Goal: Find specific fact: Find contact information

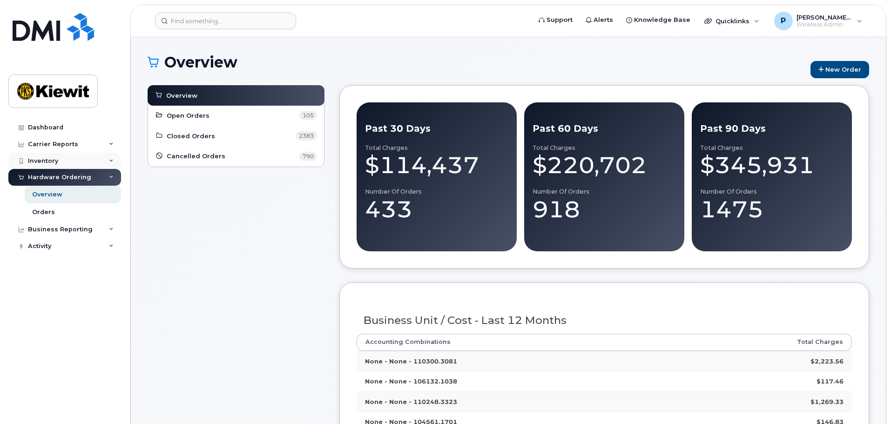
click at [96, 161] on div "Inventory" at bounding box center [64, 161] width 113 height 17
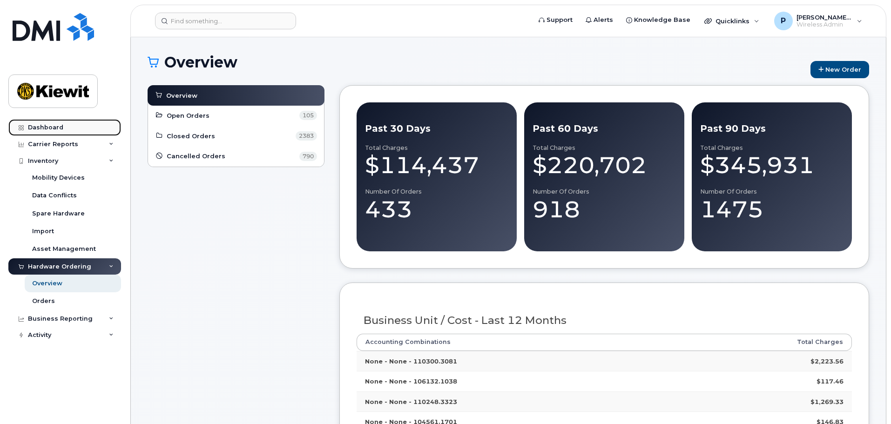
click at [45, 123] on link "Dashboard" at bounding box center [64, 127] width 113 height 17
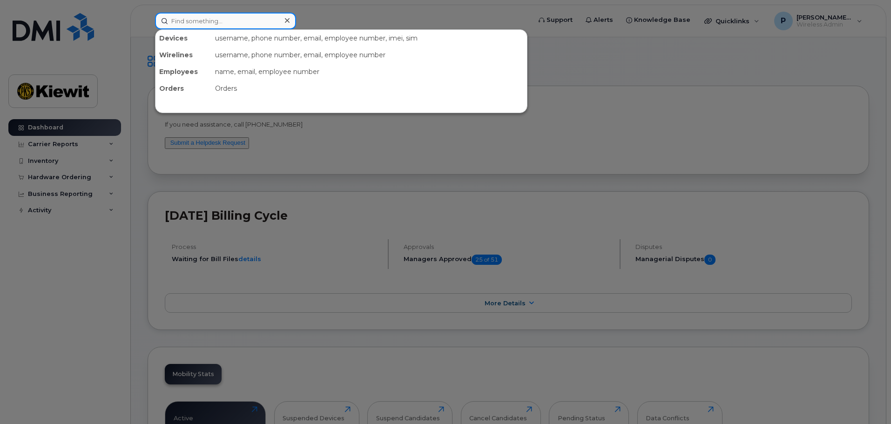
click at [197, 22] on input at bounding box center [225, 21] width 141 height 17
click at [631, 115] on div at bounding box center [445, 212] width 891 height 424
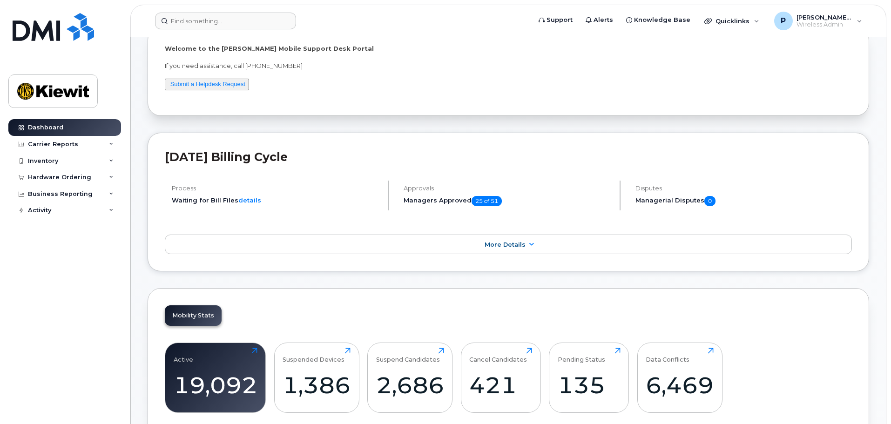
scroll to position [140, 0]
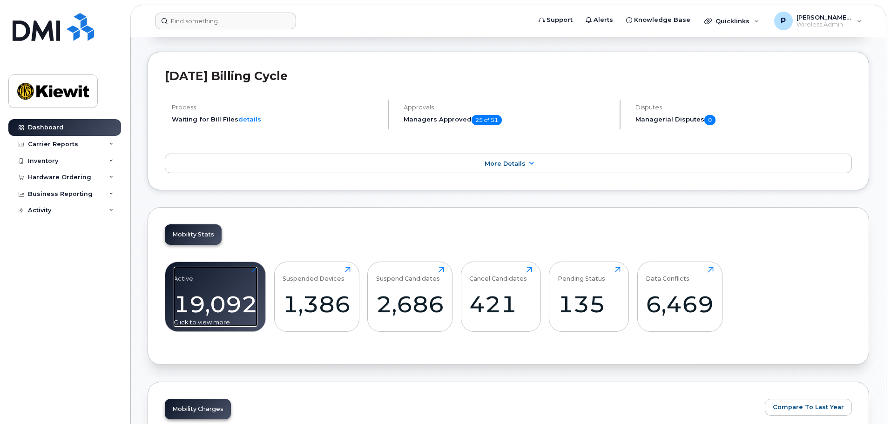
click at [215, 287] on div "Active 19,092 Click to view more" at bounding box center [216, 297] width 84 height 60
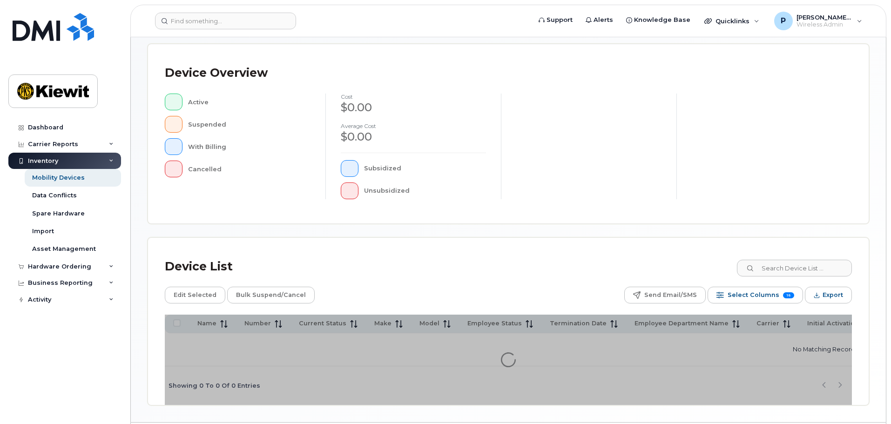
scroll to position [219, 0]
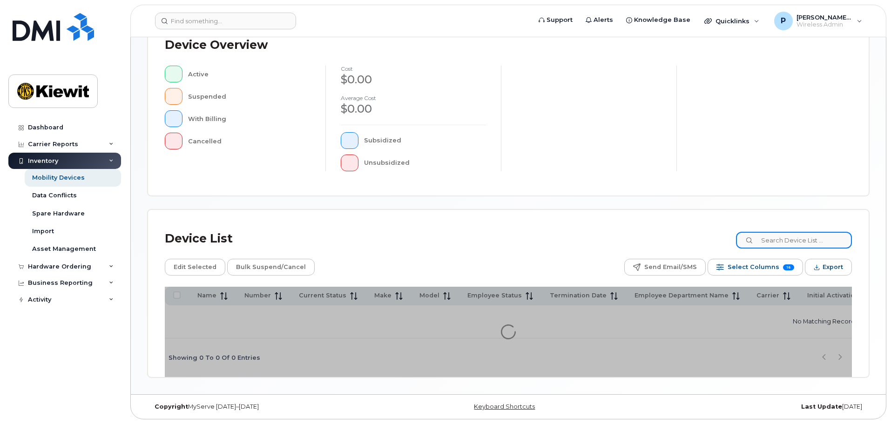
click at [782, 233] on input at bounding box center [794, 240] width 116 height 17
type input "Estella"
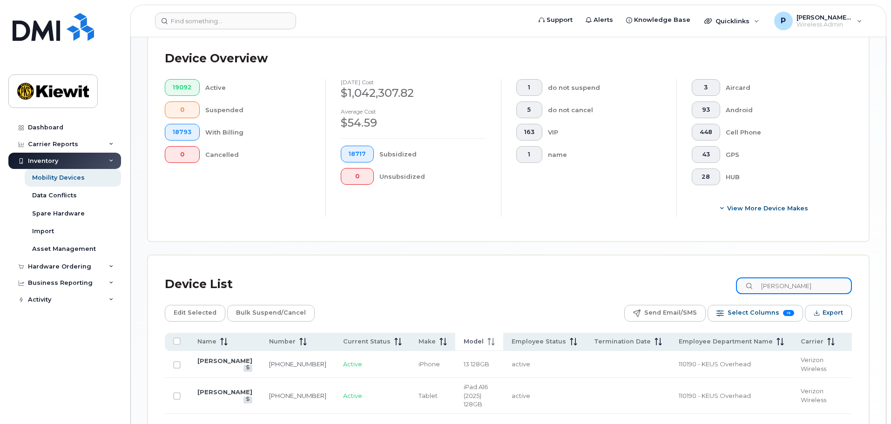
scroll to position [304, 0]
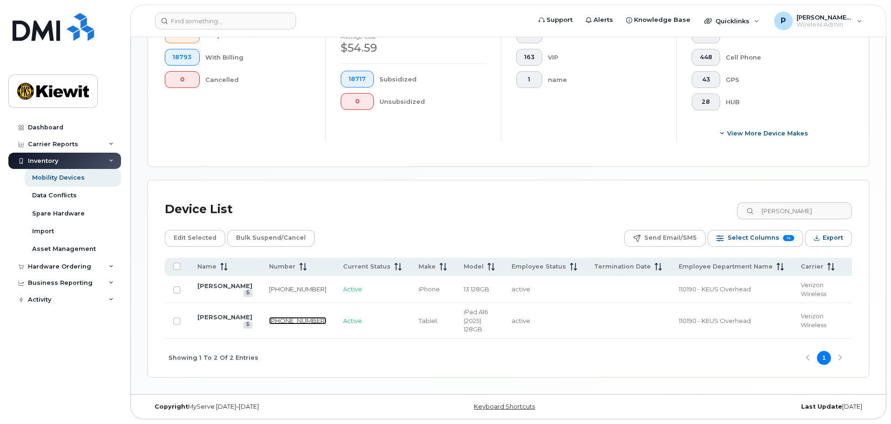
click at [269, 317] on link "346-806-9344" at bounding box center [297, 320] width 57 height 7
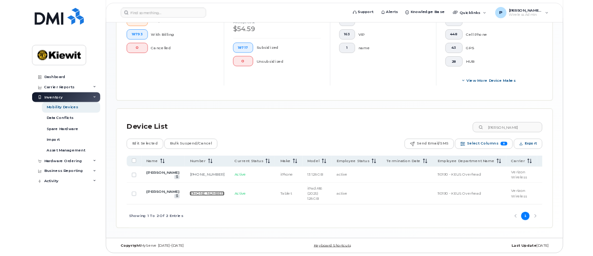
scroll to position [302, 0]
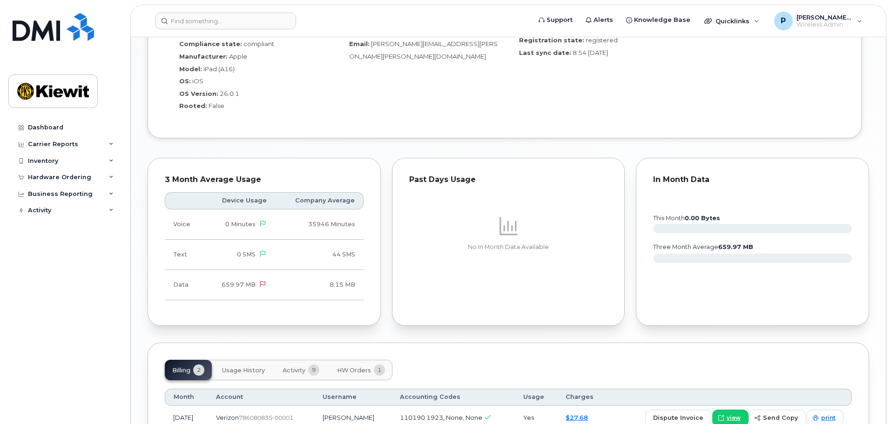
scroll to position [898, 0]
